Goal: Information Seeking & Learning: Compare options

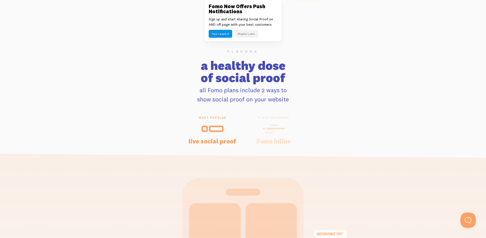
scroll to position [999, 0]
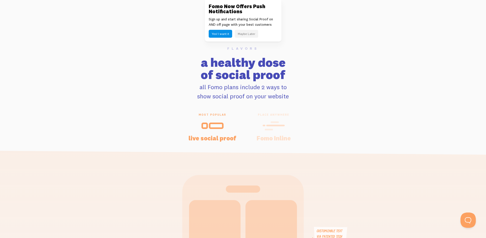
click at [268, 122] on icon at bounding box center [273, 125] width 22 height 11
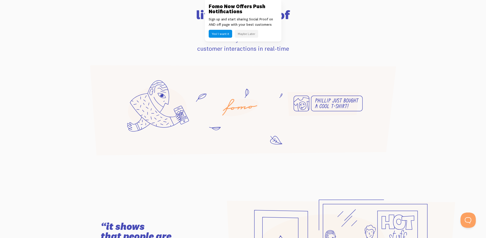
scroll to position [94, 0]
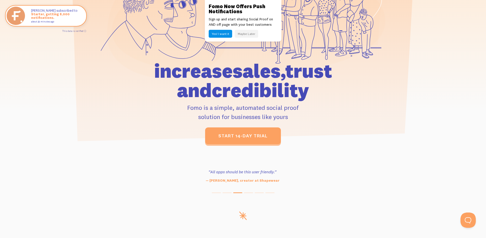
click at [247, 34] on button "Maybe Later" at bounding box center [246, 34] width 23 height 8
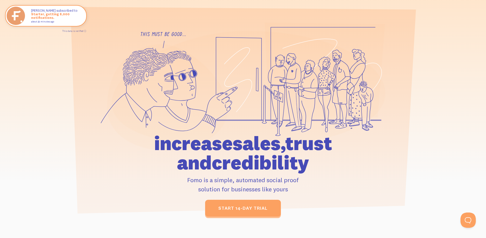
scroll to position [0, 0]
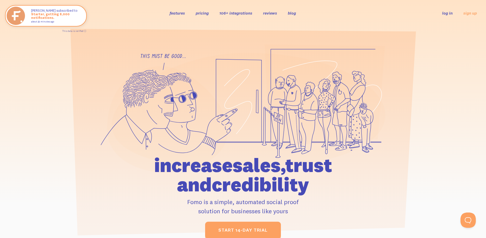
click at [205, 14] on link "pricing" at bounding box center [202, 12] width 13 height 5
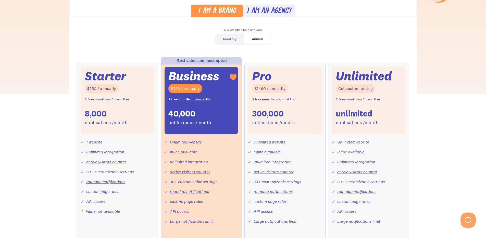
scroll to position [158, 0]
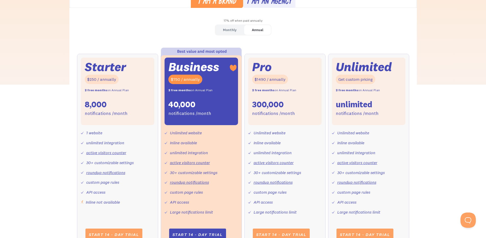
click at [229, 30] on div "Monthly" at bounding box center [230, 29] width 14 height 7
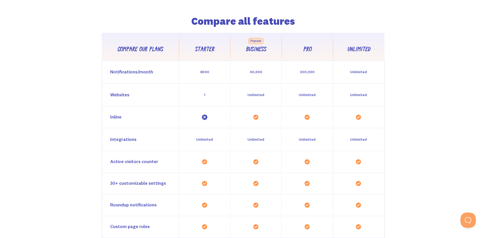
scroll to position [445, 0]
